Goal: Find contact information: Find contact information

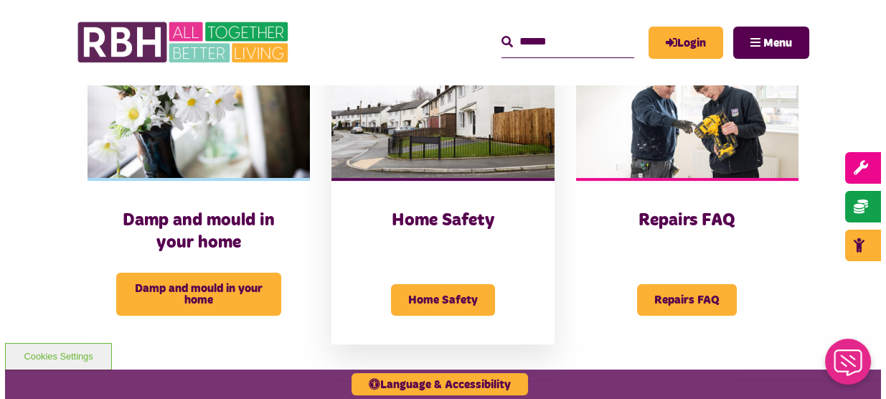
scroll to position [522, 0]
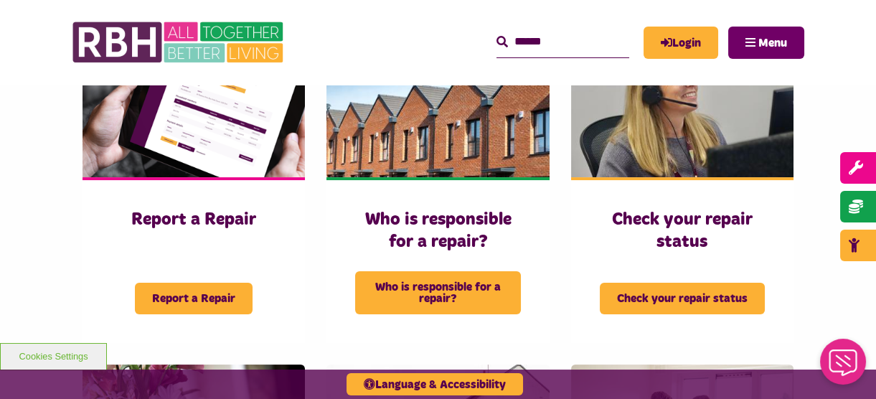
click at [759, 45] on span "Menu" at bounding box center [773, 42] width 29 height 11
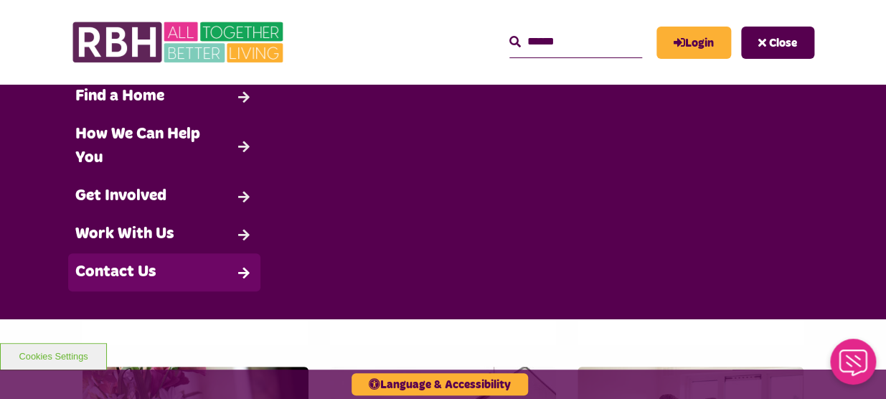
scroll to position [174, 0]
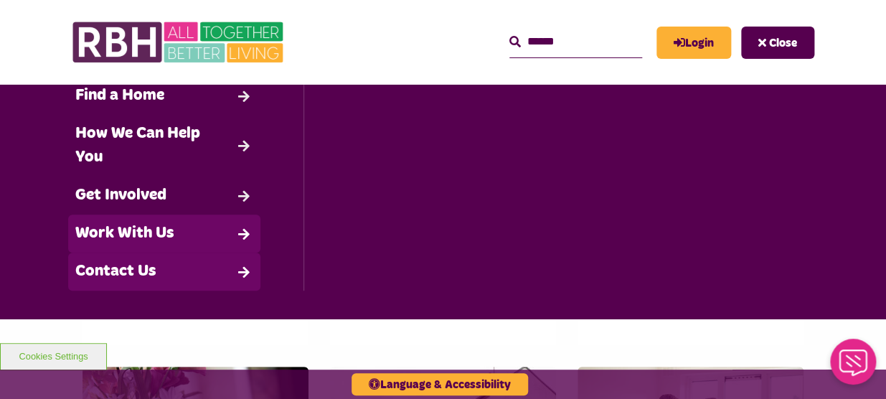
click at [144, 266] on link "Contact Us" at bounding box center [164, 272] width 192 height 38
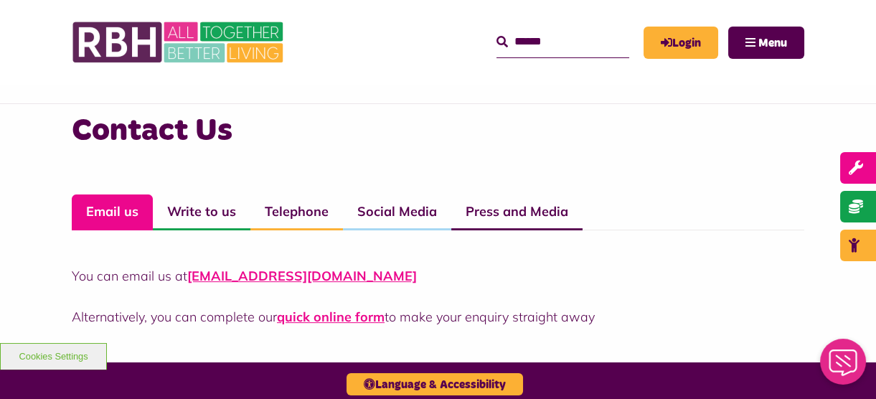
scroll to position [978, 0]
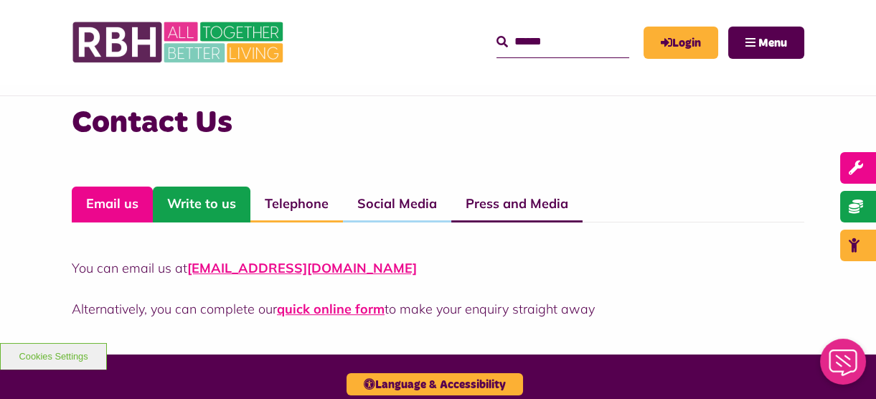
click at [228, 208] on link "Write to us" at bounding box center [202, 205] width 98 height 36
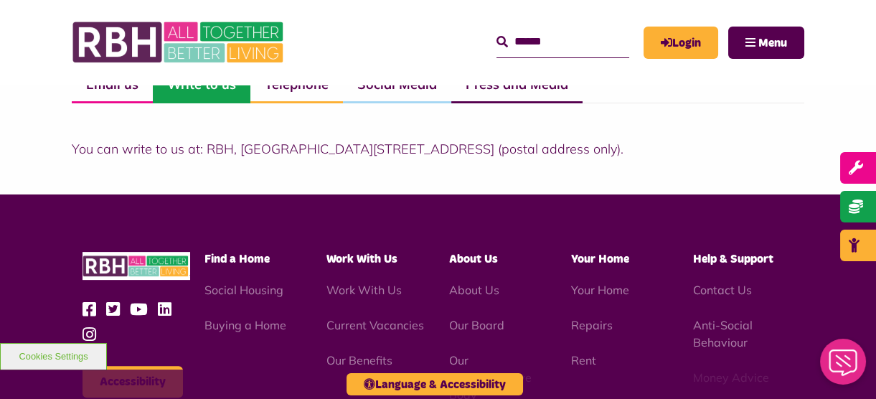
scroll to position [1044, 0]
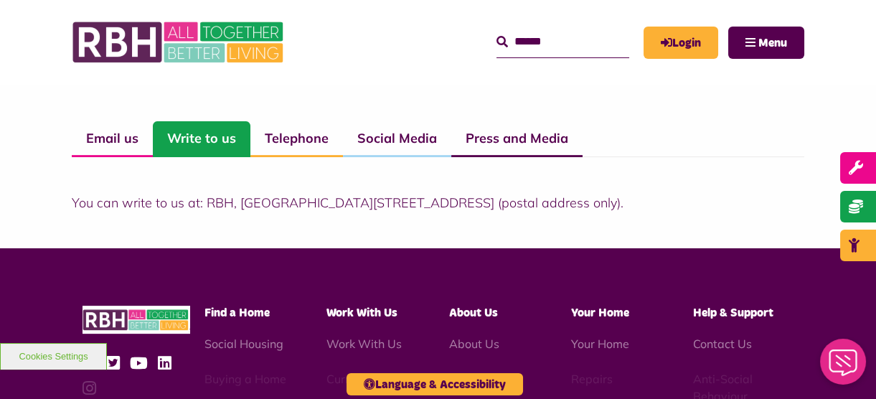
drag, startPoint x: 592, startPoint y: 203, endPoint x: 562, endPoint y: 212, distance: 31.4
click at [535, 204] on p "You can write to us at: RBH, [GEOGRAPHIC_DATA][STREET_ADDRESS] (postal address …" at bounding box center [438, 202] width 733 height 19
click at [562, 212] on div "Contact Us Email us Write to us Telephone Social Media Press and Media You can …" at bounding box center [438, 139] width 876 height 218
drag, startPoint x: 596, startPoint y: 195, endPoint x: 206, endPoint y: 204, distance: 389.9
click at [206, 204] on p "You can write to us at: RBH, [GEOGRAPHIC_DATA][STREET_ADDRESS] (postal address …" at bounding box center [438, 202] width 733 height 19
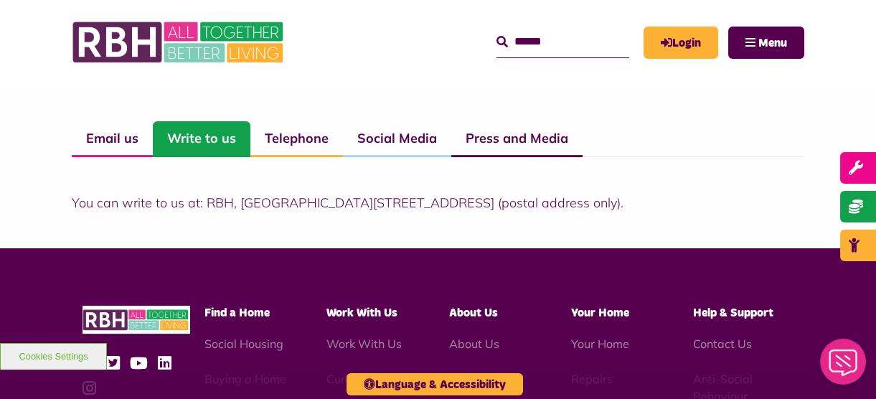
copy p "[STREET_ADDRESS]"
